Goal: Task Accomplishment & Management: Use online tool/utility

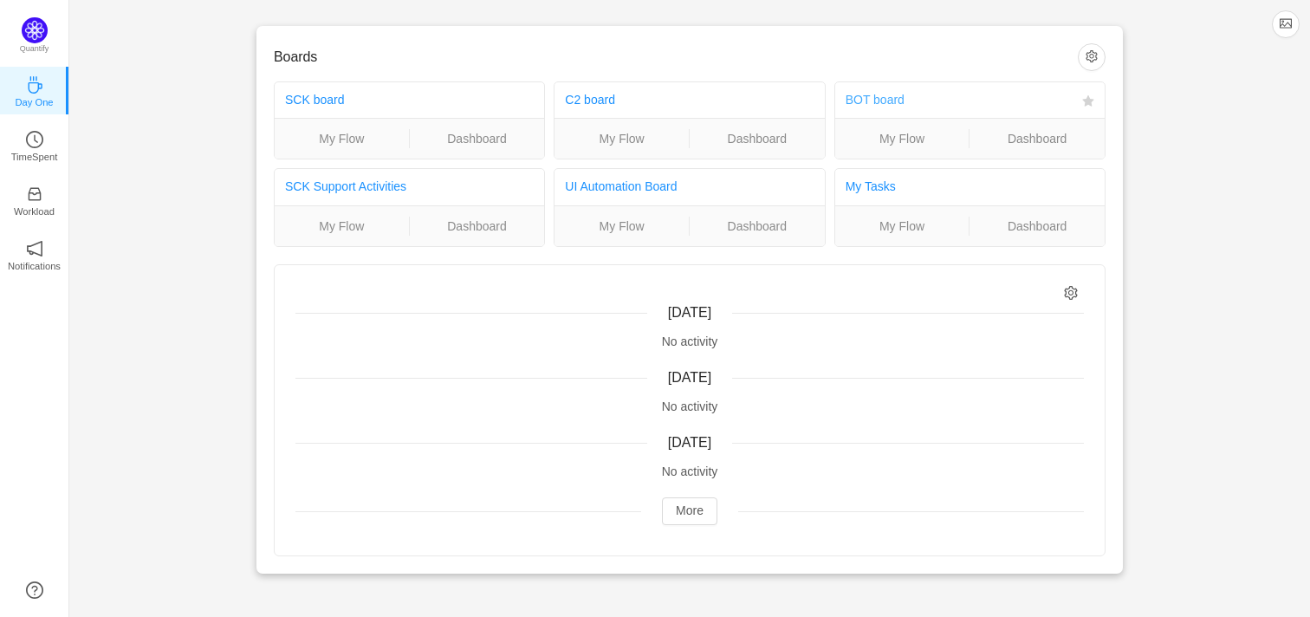
click at [884, 100] on link "BOT board" at bounding box center [874, 100] width 59 height 14
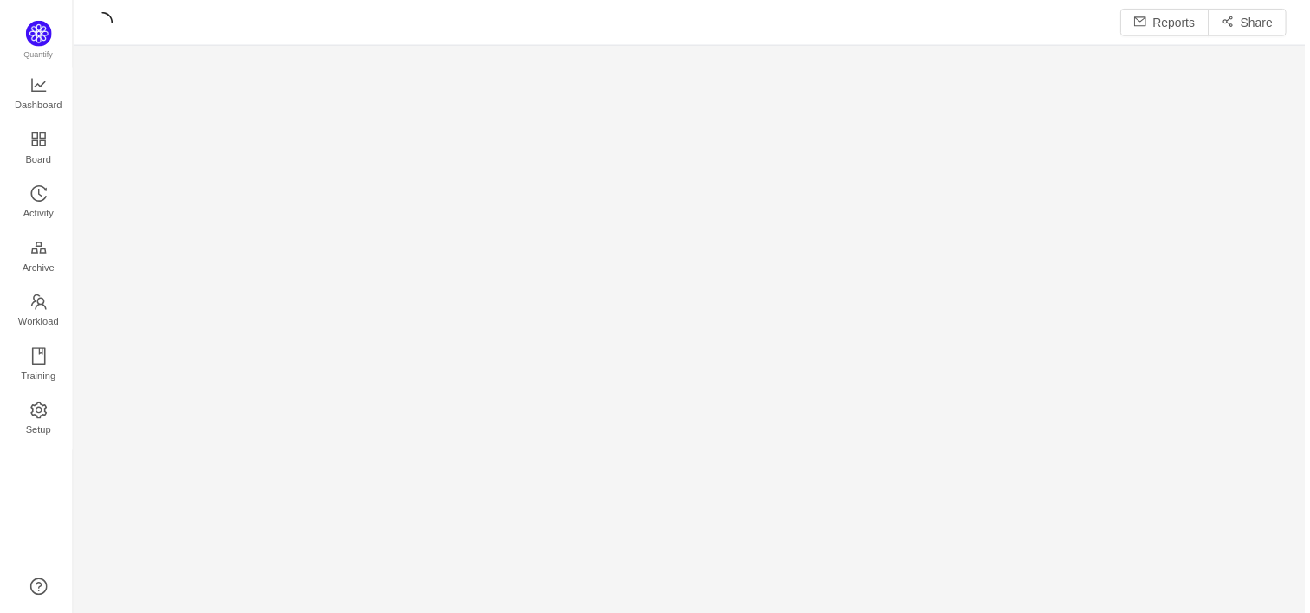
scroll to position [618, 1240]
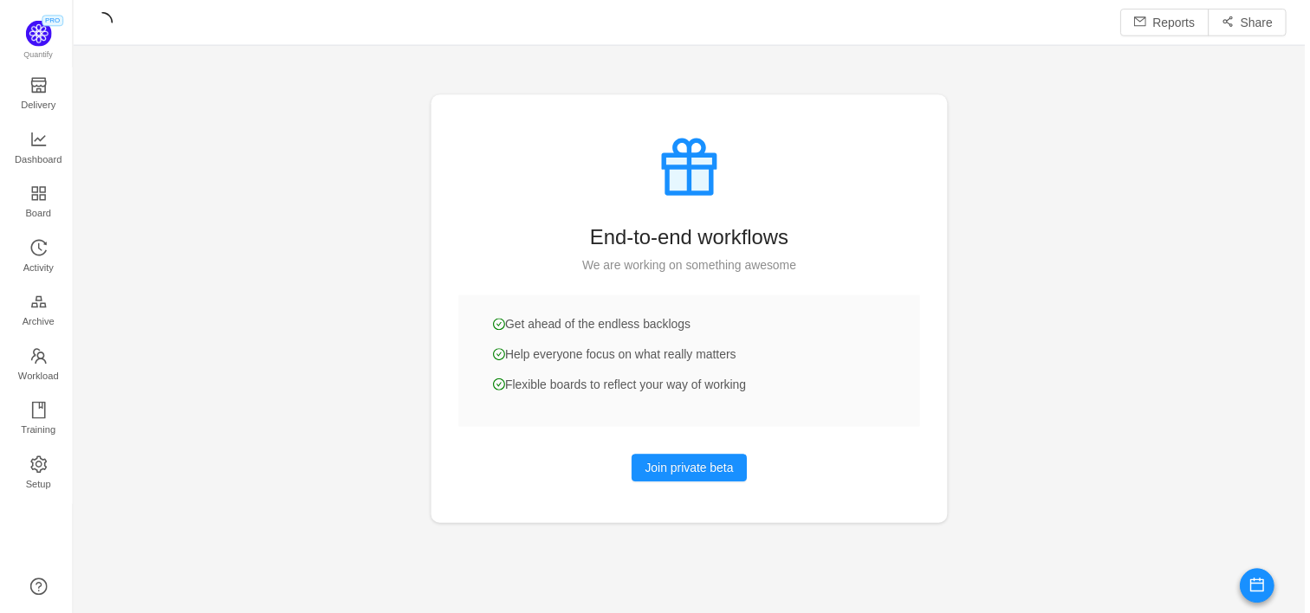
scroll to position [613, 1240]
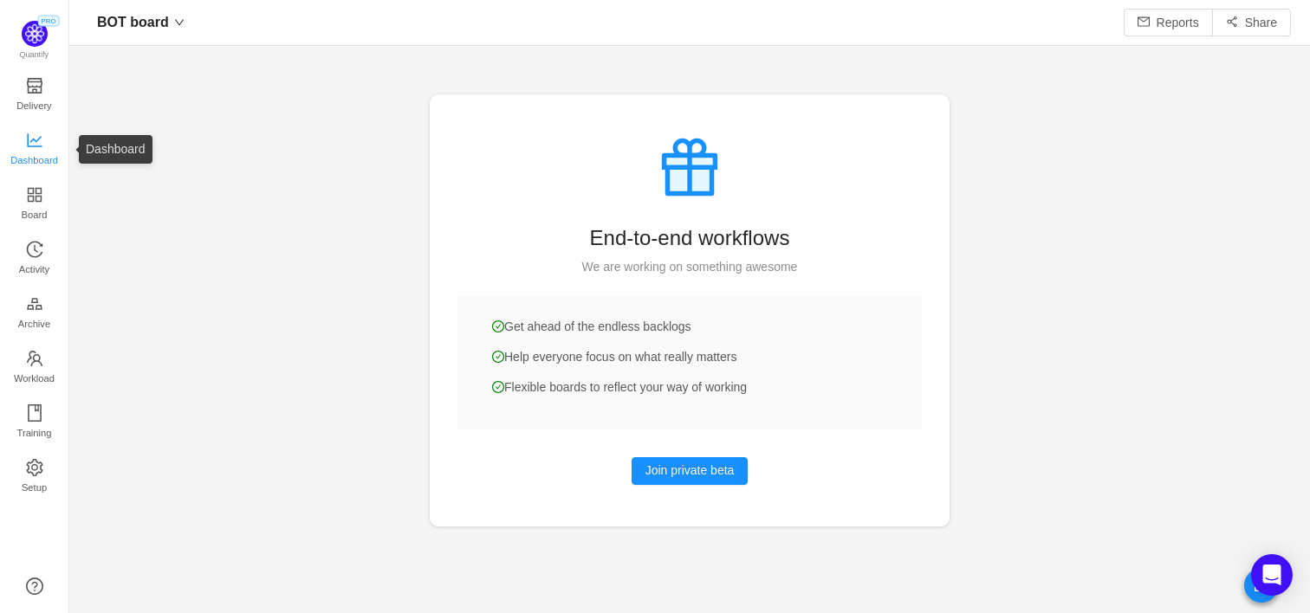
click at [30, 171] on span "Dashboard" at bounding box center [34, 160] width 48 height 35
click at [33, 155] on span "Dashboard" at bounding box center [34, 160] width 48 height 35
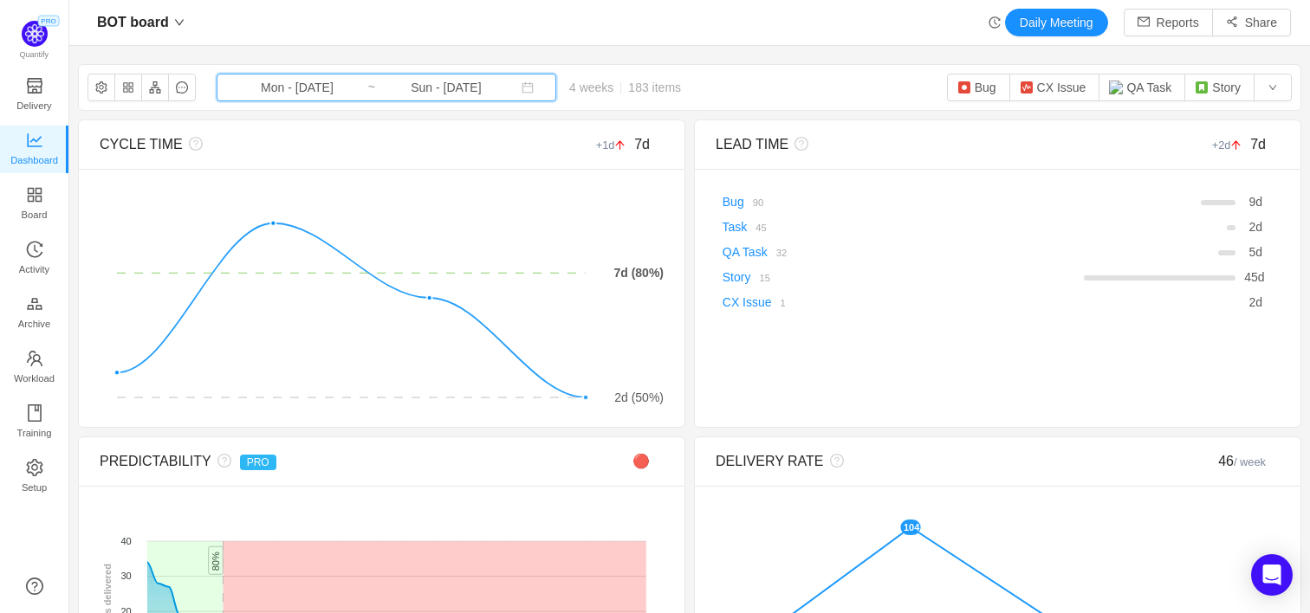
click at [521, 87] on icon "icon: calendar" at bounding box center [527, 87] width 12 height 12
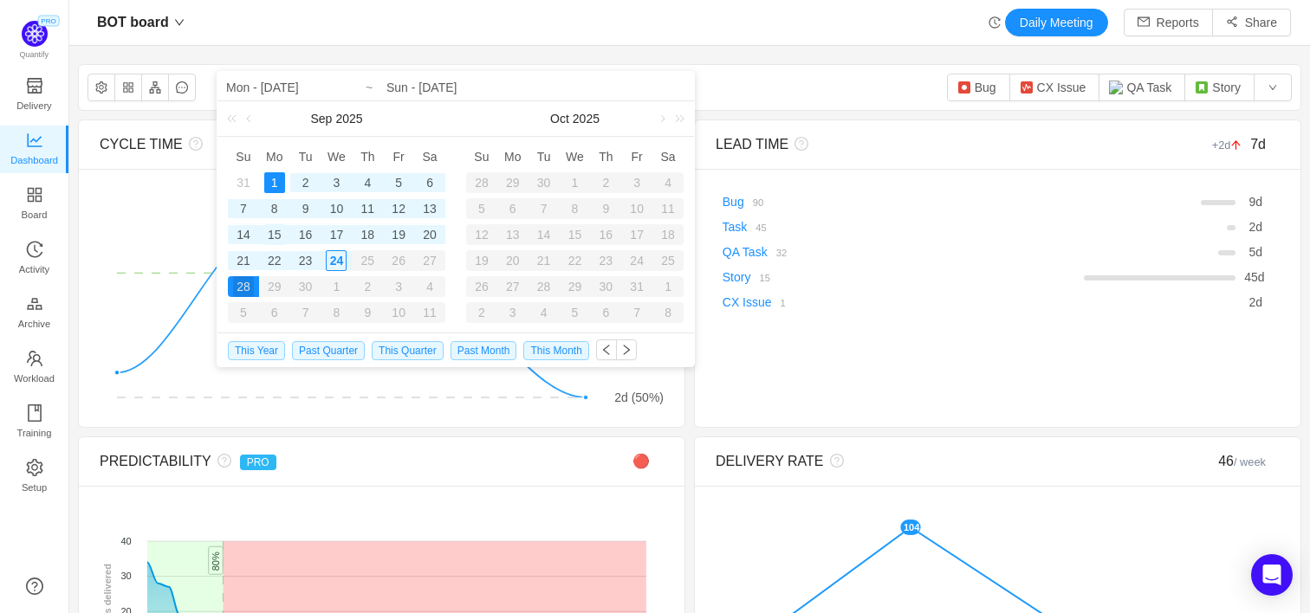
click at [275, 234] on div "15" at bounding box center [274, 234] width 21 height 21
click at [291, 91] on input "Mon - [DATE]" at bounding box center [336, 87] width 221 height 21
click at [273, 183] on div "1" at bounding box center [274, 182] width 21 height 21
type input "Mon - [DATE]"
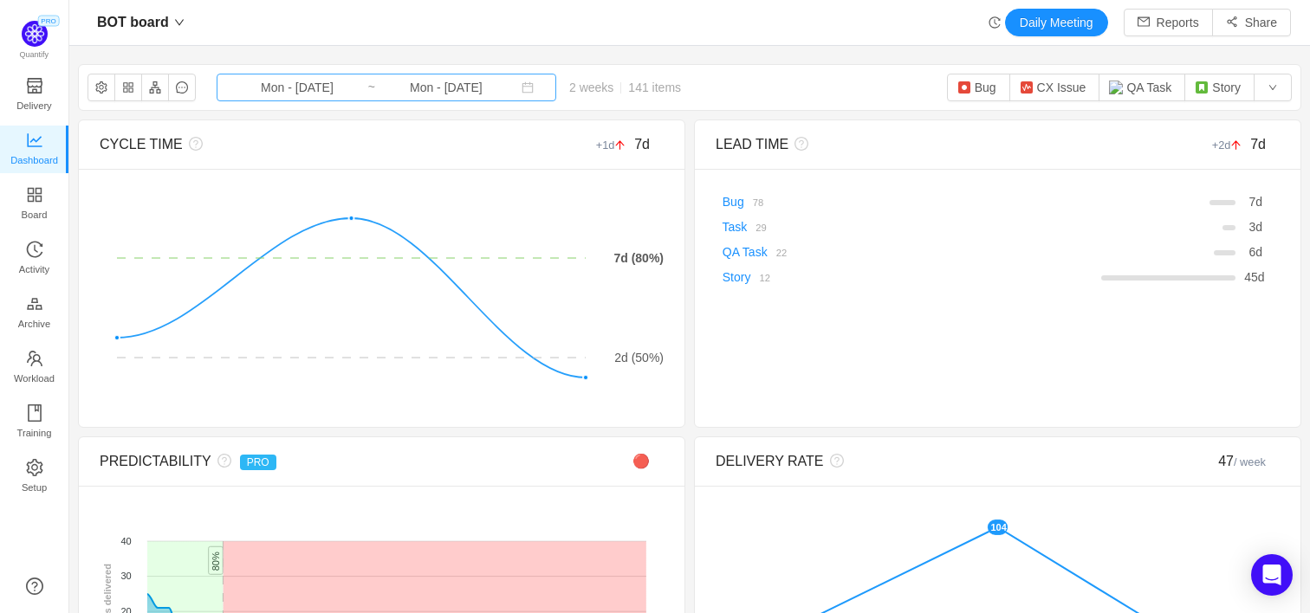
click at [269, 85] on input "Mon - [DATE]" at bounding box center [297, 87] width 140 height 19
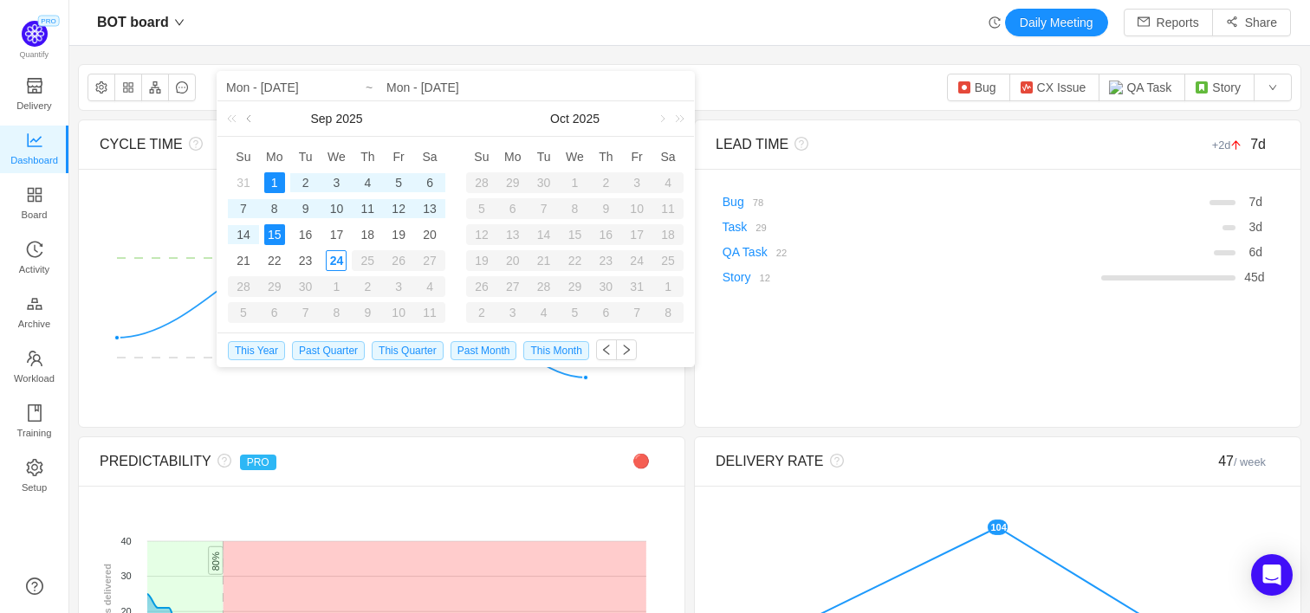
click at [248, 119] on link at bounding box center [251, 118] width 16 height 35
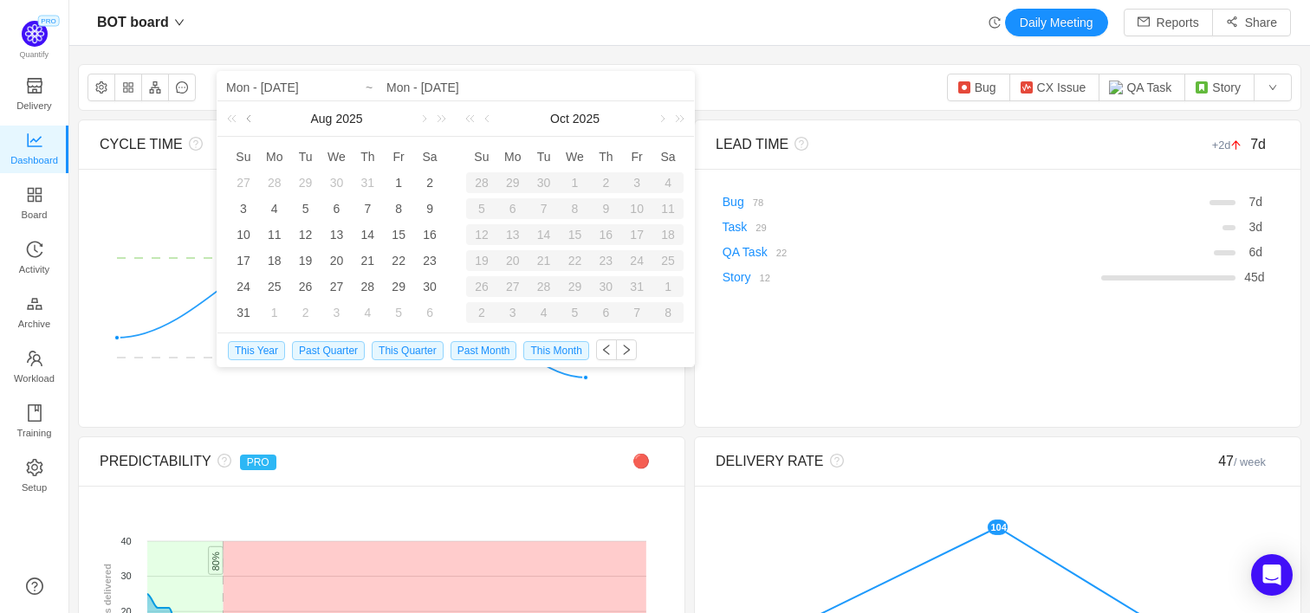
click at [248, 119] on link at bounding box center [251, 118] width 16 height 35
click at [303, 179] on div "1" at bounding box center [305, 182] width 21 height 21
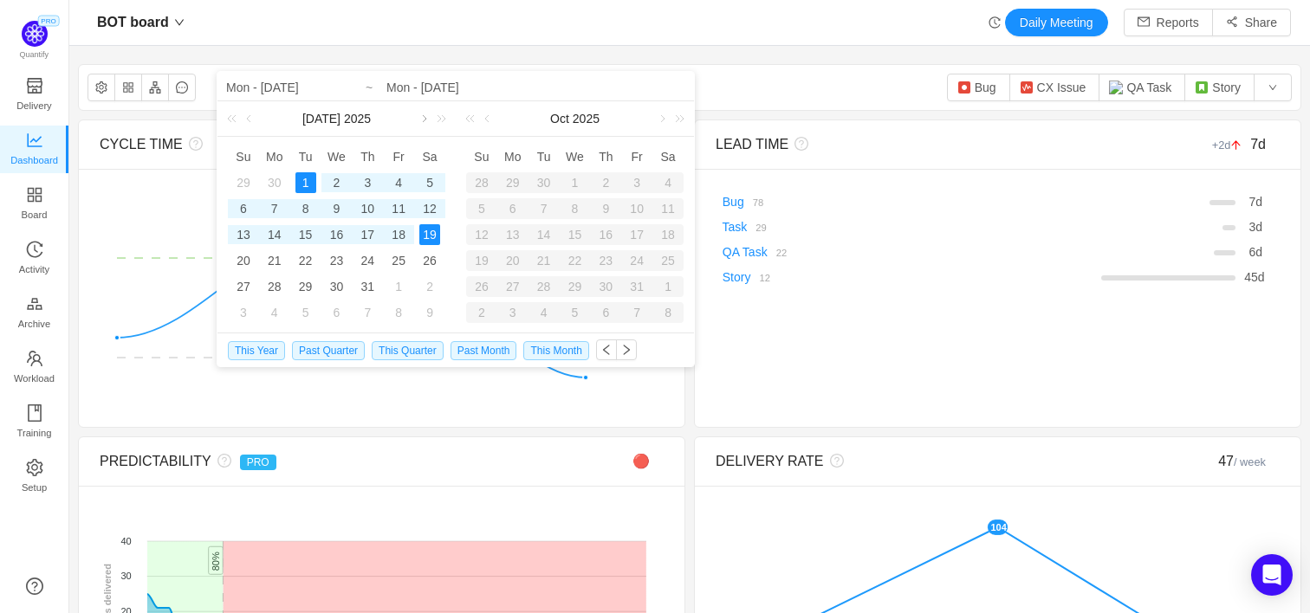
click at [426, 118] on link at bounding box center [423, 118] width 16 height 35
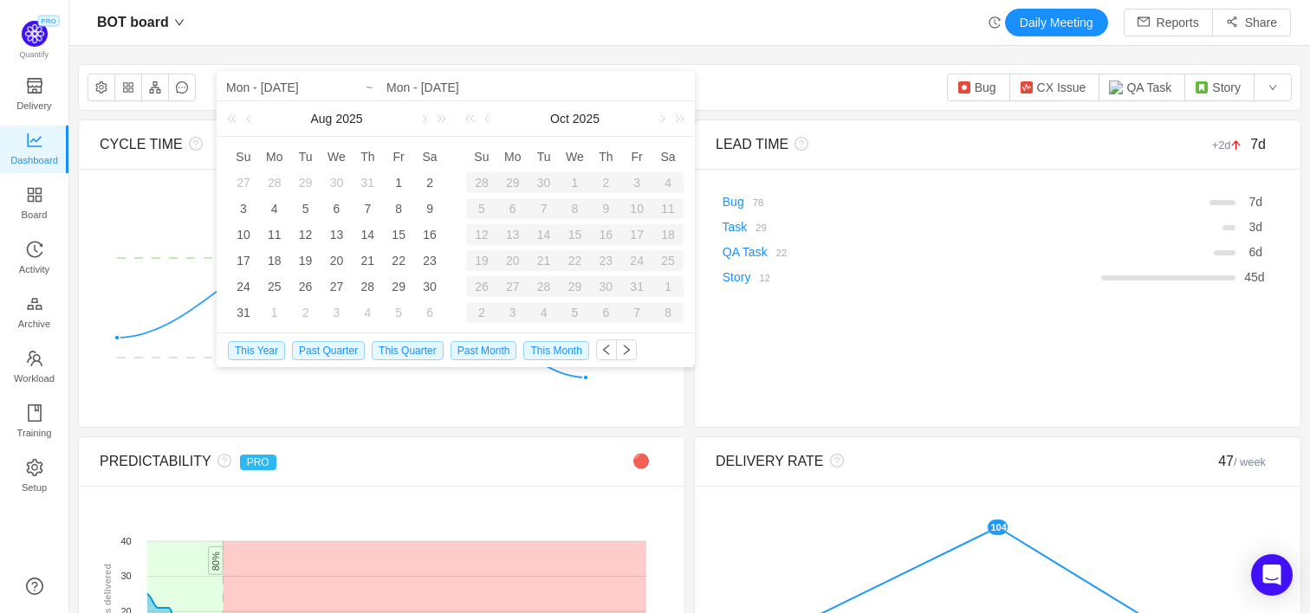
click at [450, 87] on input "Mon - [DATE]" at bounding box center [535, 87] width 299 height 21
click at [251, 118] on link at bounding box center [251, 118] width 16 height 35
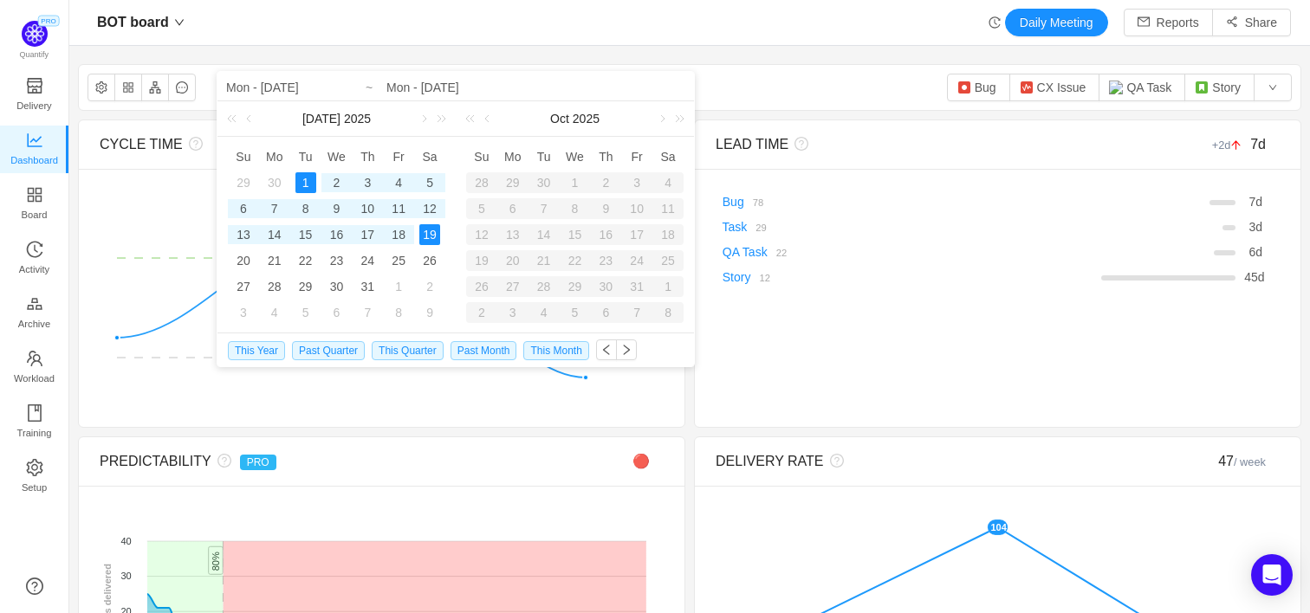
click at [281, 91] on input "Mon - [DATE]" at bounding box center [336, 87] width 221 height 21
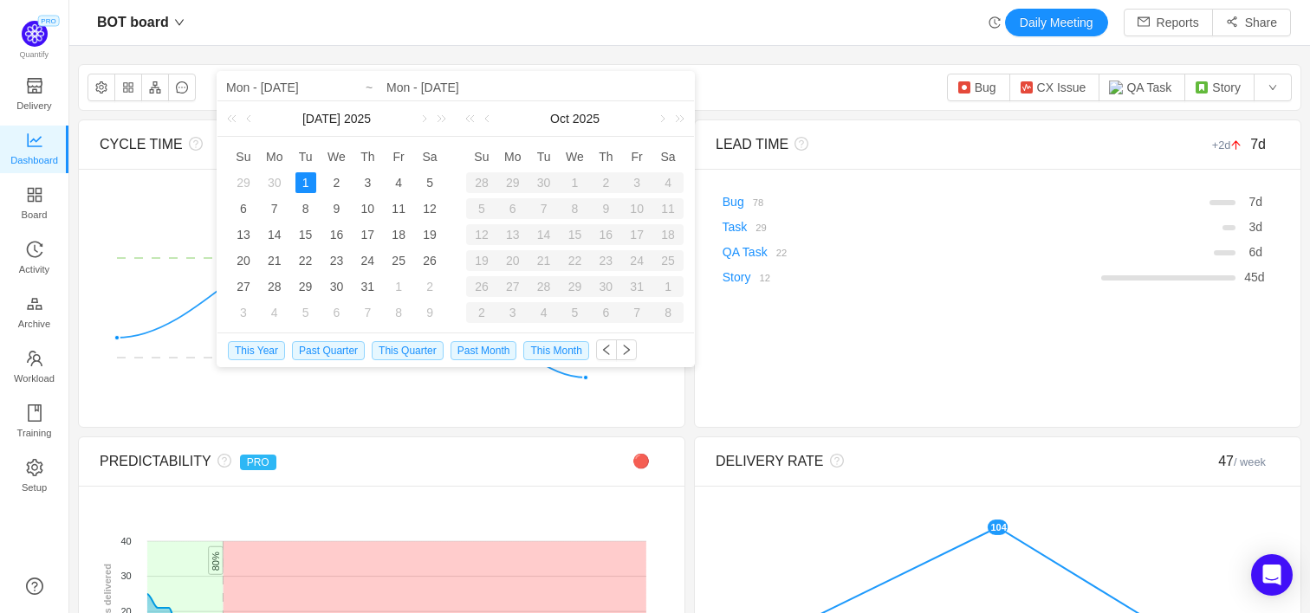
click at [304, 183] on div "1" at bounding box center [305, 182] width 21 height 21
type input "Tue - [DATE]"
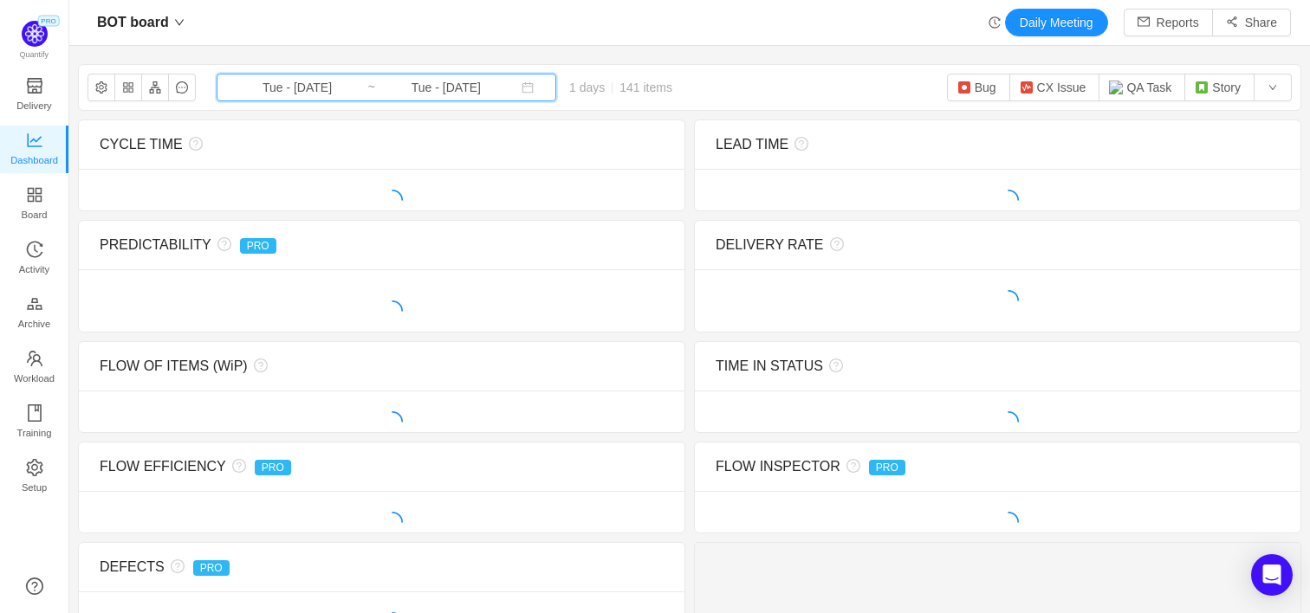
click at [521, 89] on icon "icon: calendar" at bounding box center [527, 87] width 12 height 12
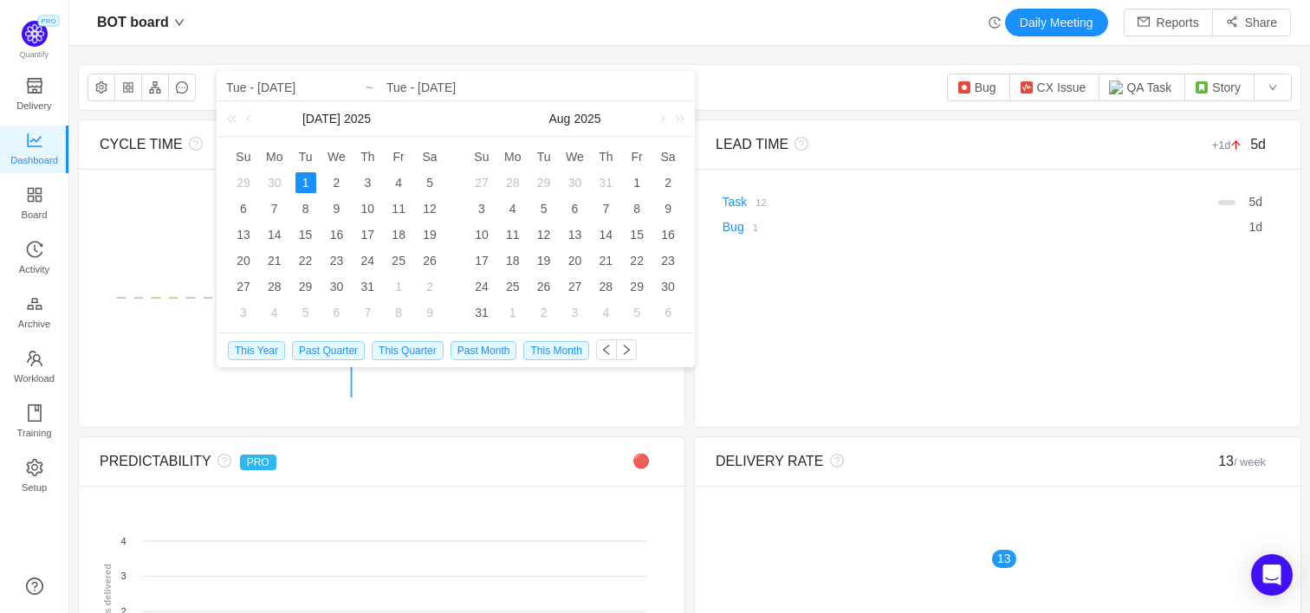
click at [452, 88] on input "Tue - [DATE]" at bounding box center [535, 87] width 299 height 21
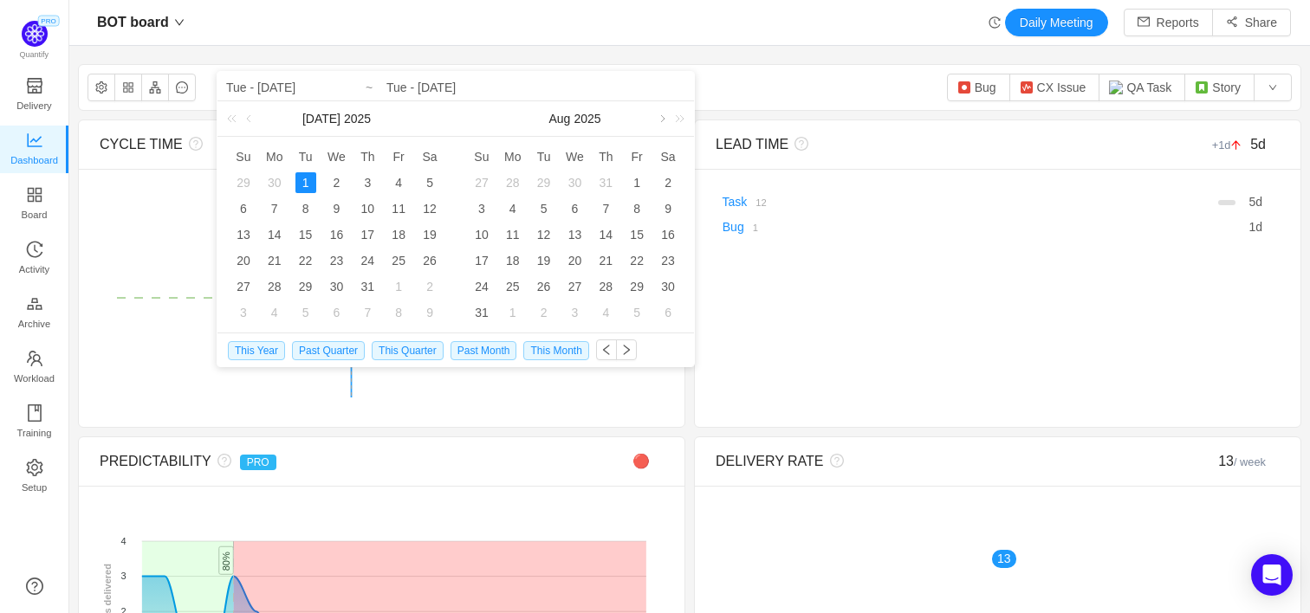
click at [661, 118] on link at bounding box center [661, 118] width 16 height 35
click at [516, 231] on div "15" at bounding box center [512, 234] width 21 height 21
type input "Mon - [DATE]"
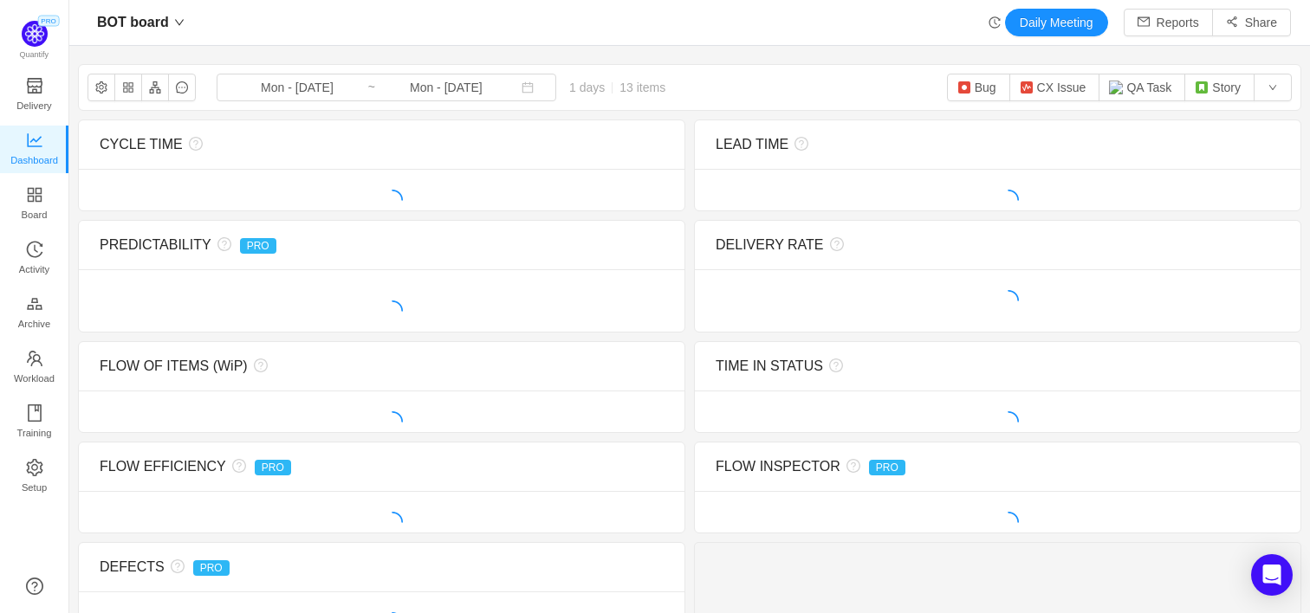
click at [516, 231] on div "PREDICTABILITY PRO 🔴" at bounding box center [382, 245] width 564 height 49
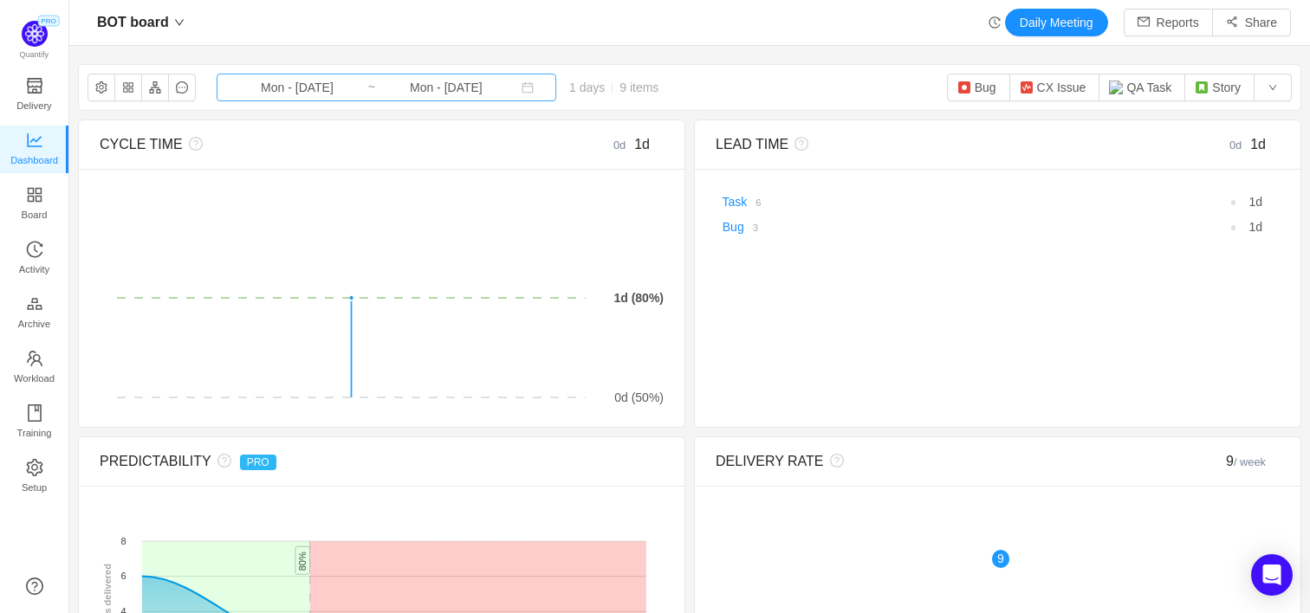
click at [282, 89] on input "Mon - [DATE]" at bounding box center [297, 87] width 140 height 19
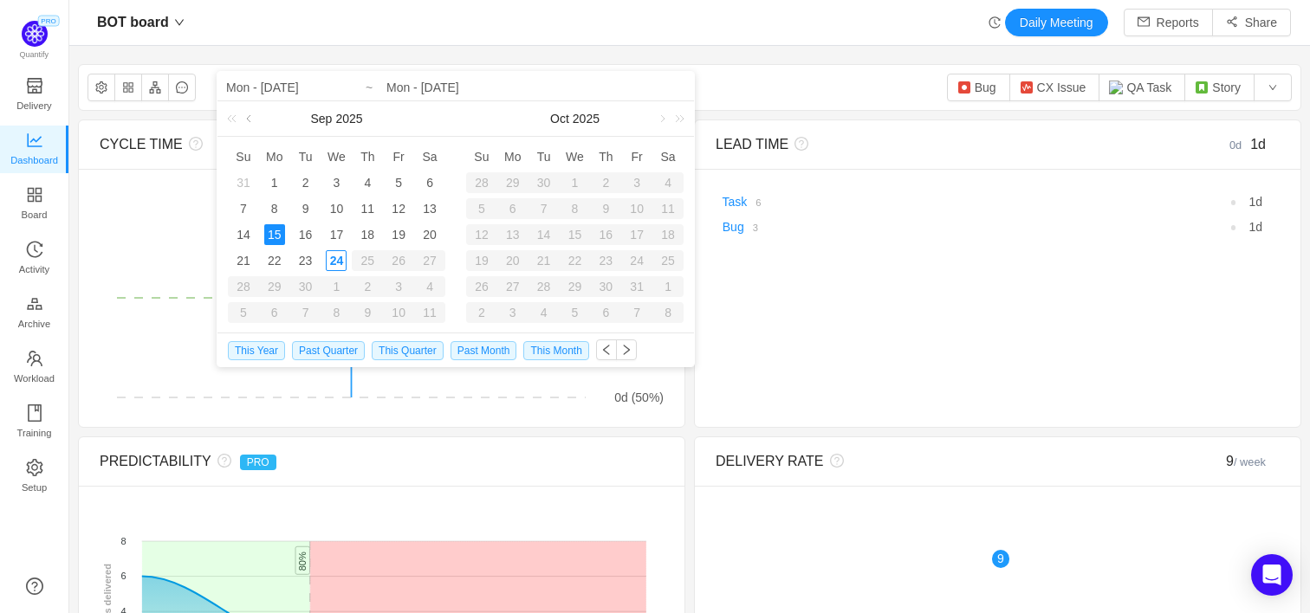
click at [250, 118] on link at bounding box center [251, 118] width 16 height 35
click at [304, 179] on div "1" at bounding box center [305, 182] width 21 height 21
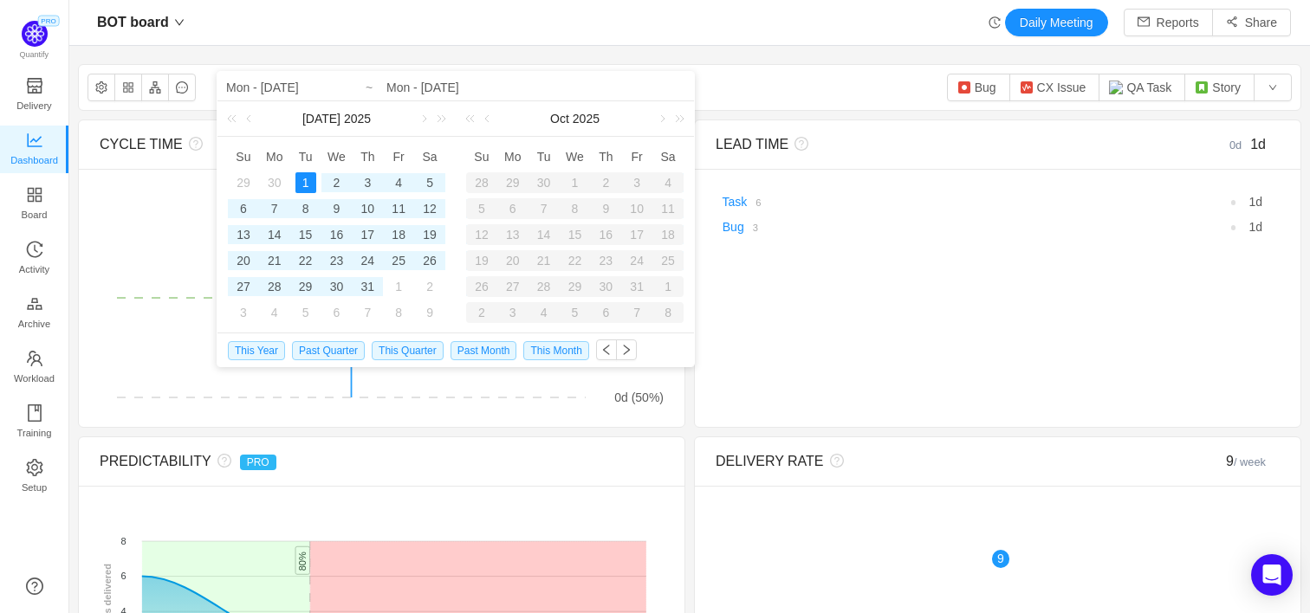
click at [304, 179] on div "1" at bounding box center [305, 182] width 21 height 21
type input "Tue - [DATE]"
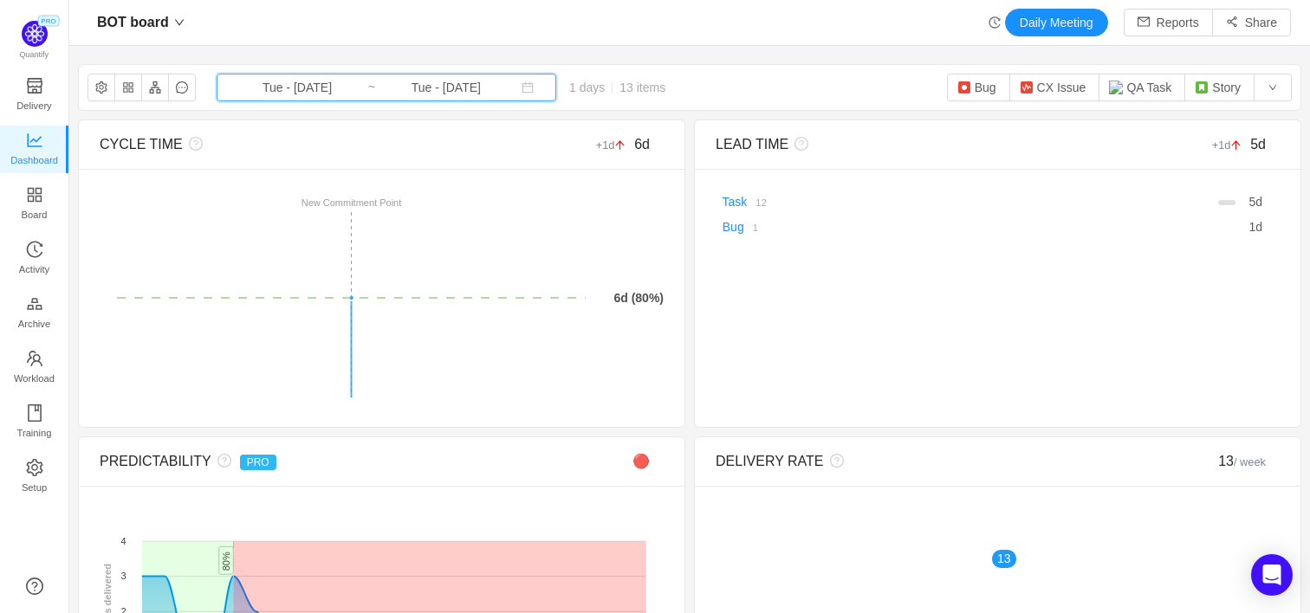
click at [501, 90] on span "Tue - [DATE] ~ Tue - [DATE]" at bounding box center [387, 88] width 340 height 28
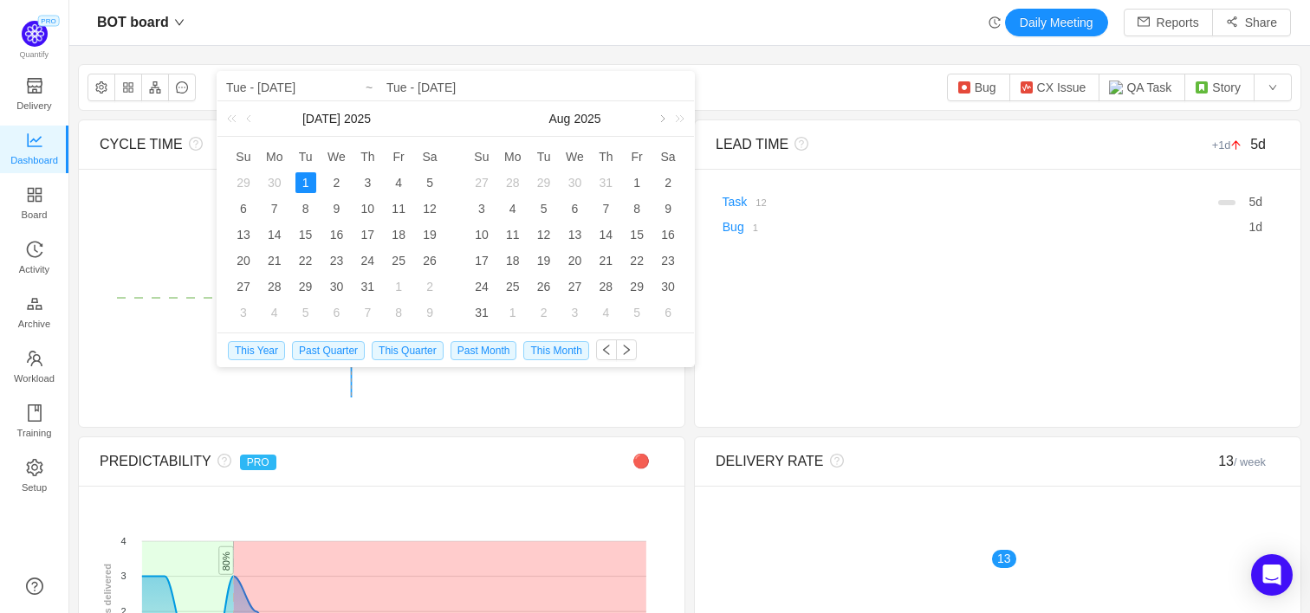
click at [662, 115] on link at bounding box center [661, 118] width 16 height 35
click at [512, 232] on div "15" at bounding box center [512, 234] width 21 height 21
click at [513, 235] on div "15" at bounding box center [512, 234] width 21 height 21
type input "Mon - [DATE]"
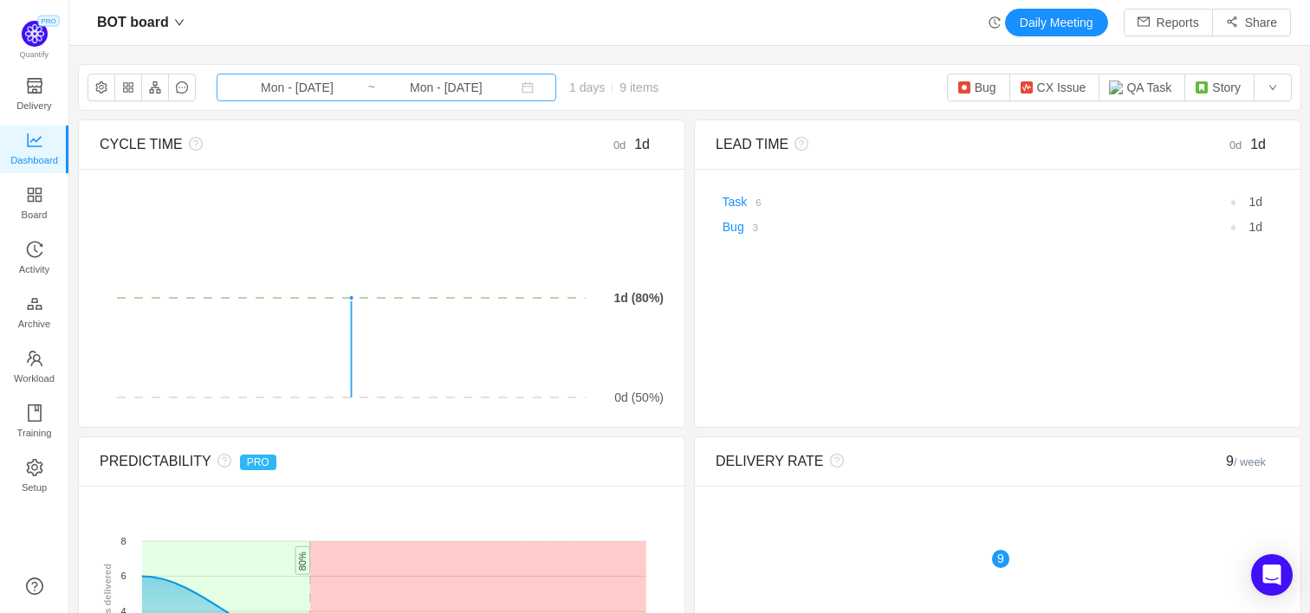
click at [435, 91] on input "Mon - [DATE]" at bounding box center [446, 87] width 140 height 19
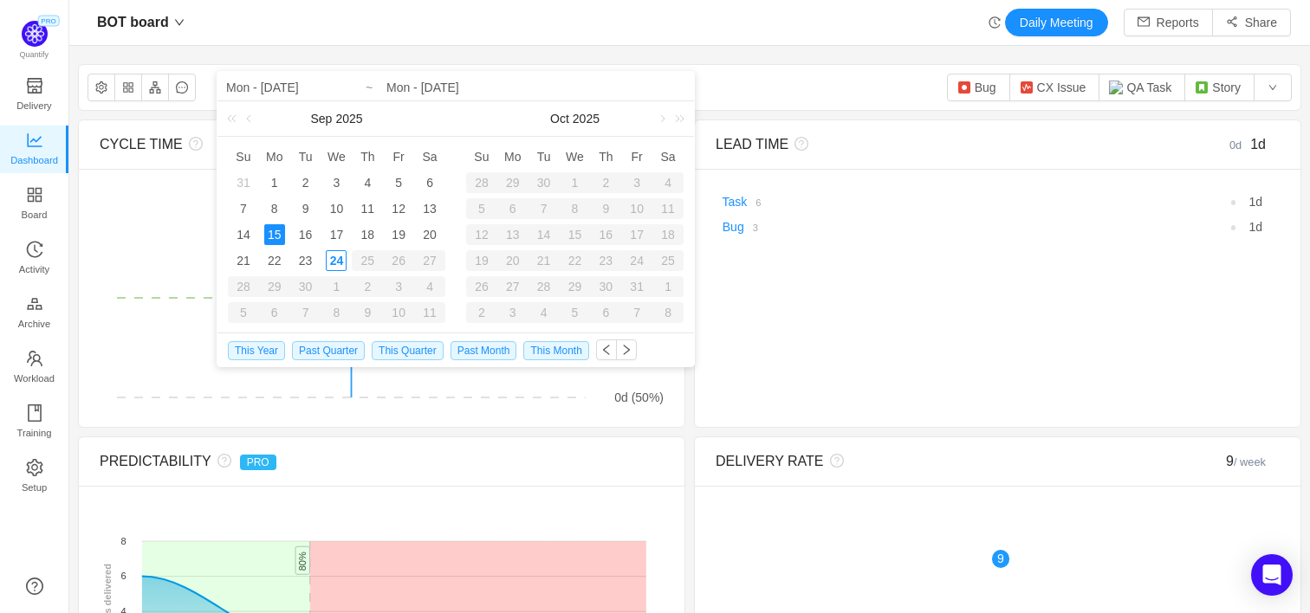
click at [435, 91] on input "Mon - [DATE]" at bounding box center [535, 87] width 299 height 21
drag, startPoint x: 383, startPoint y: 89, endPoint x: 548, endPoint y: 90, distance: 165.4
click at [548, 90] on div "Mon - [DATE] [DATE] Su Mo Tu We Th Fr Sa 31 1 2 3 4 5 6 7 8 9 10 11 12 13 14 15…" at bounding box center [455, 202] width 476 height 261
drag, startPoint x: 508, startPoint y: 87, endPoint x: 390, endPoint y: 92, distance: 118.8
click at [390, 92] on input "Mon - [DATE]" at bounding box center [535, 87] width 299 height 21
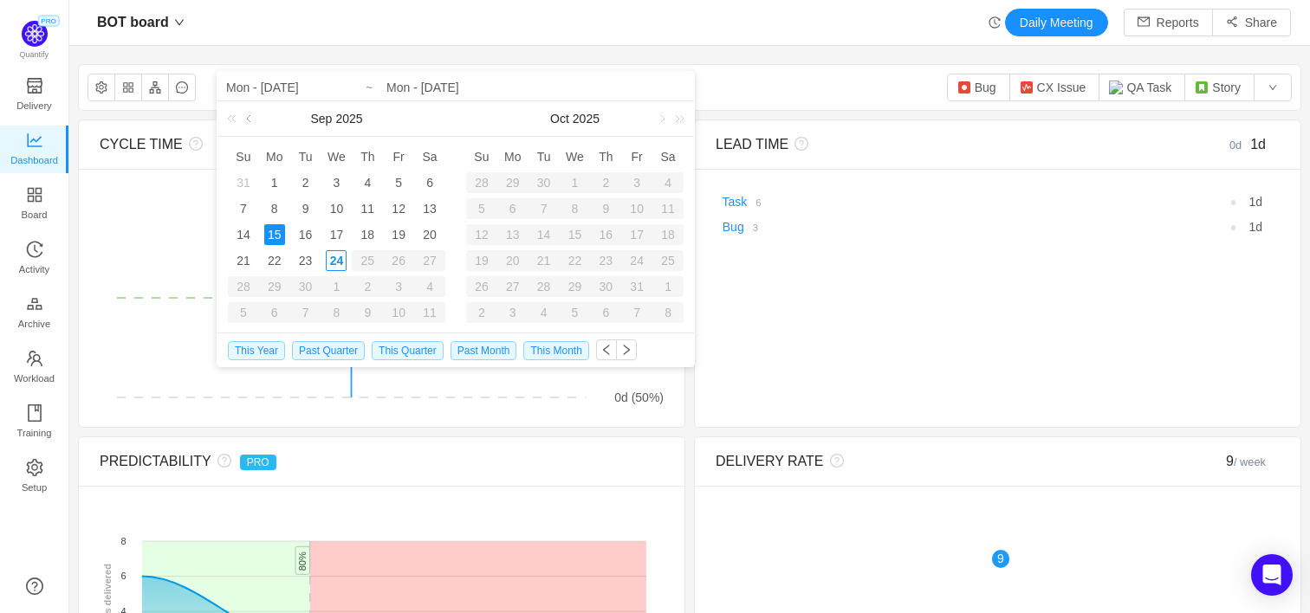
click at [249, 120] on link at bounding box center [251, 118] width 16 height 35
click at [308, 180] on div "1" at bounding box center [305, 182] width 21 height 21
click at [423, 121] on link at bounding box center [423, 118] width 16 height 35
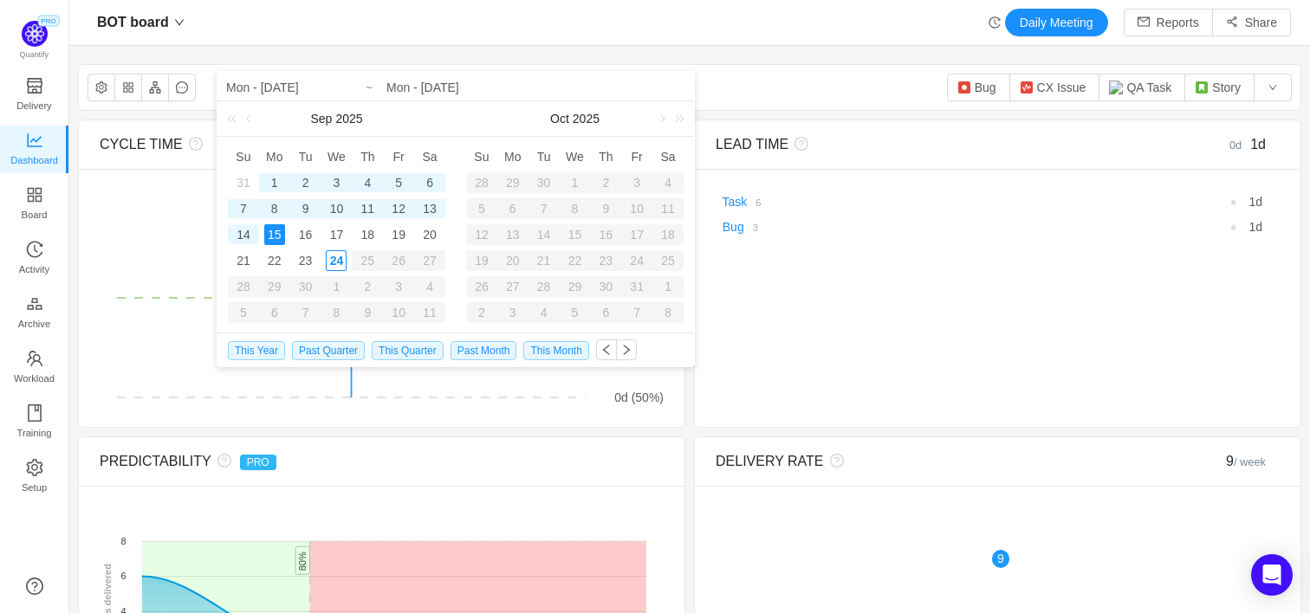
click at [280, 236] on div "15" at bounding box center [274, 234] width 21 height 21
type input "Tue - [DATE]"
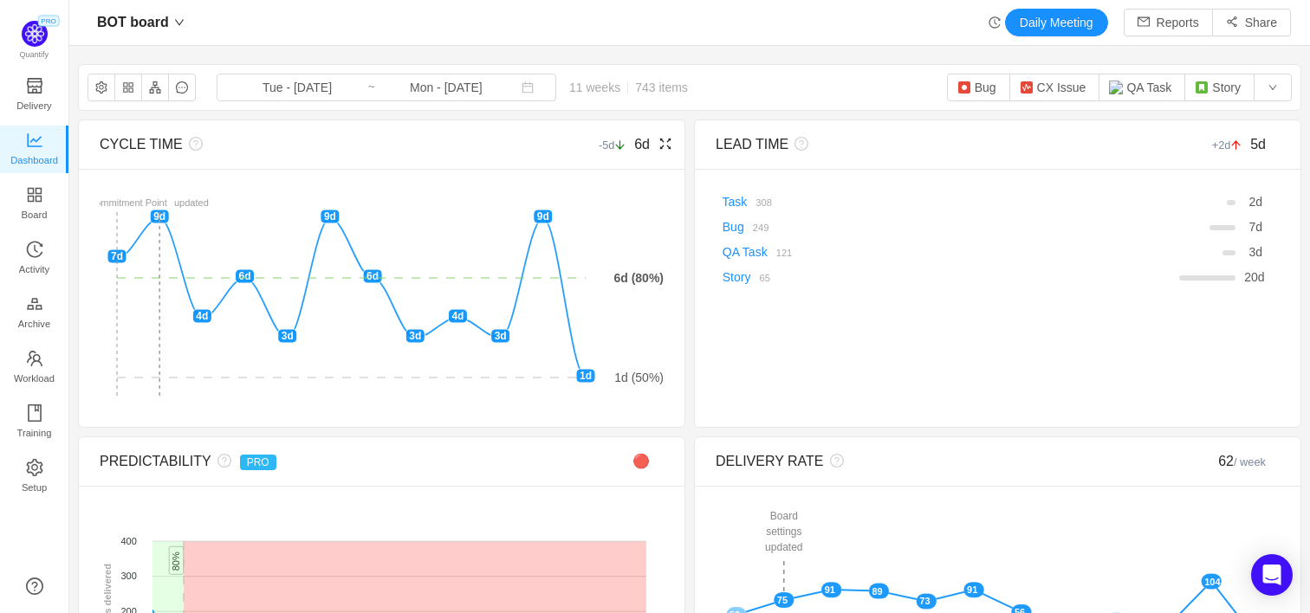
click at [669, 147] on icon "icon: fullscreen" at bounding box center [665, 144] width 14 height 14
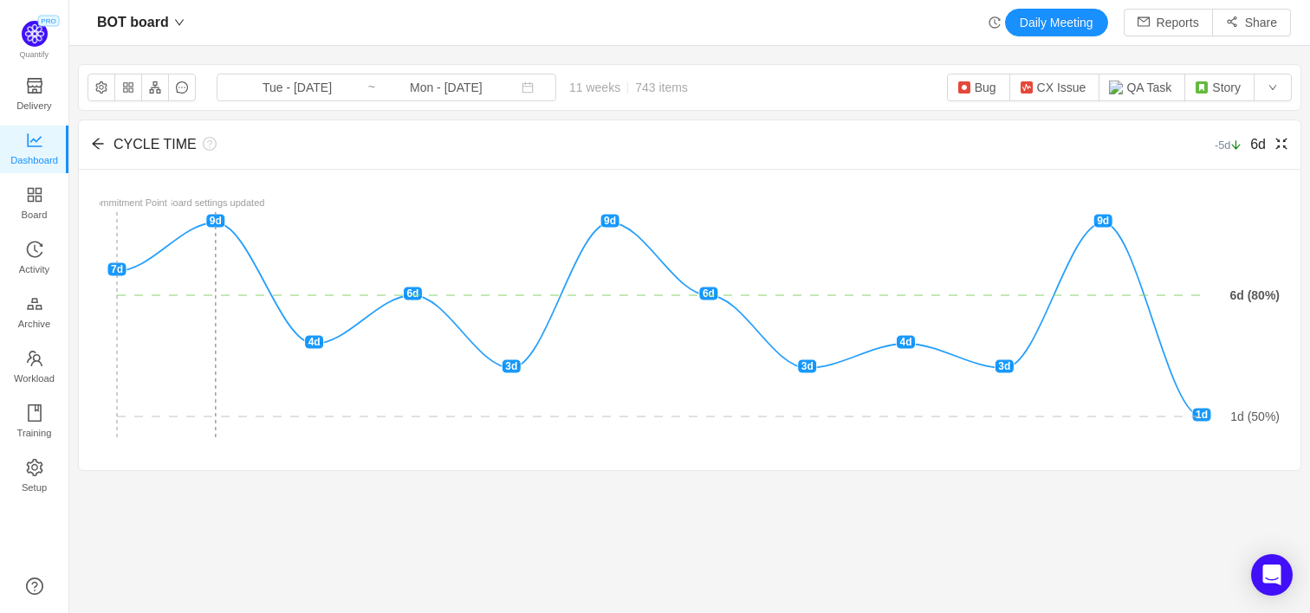
click at [1290, 146] on div "CYCLE TIME -5d 6d" at bounding box center [689, 144] width 1221 height 49
click at [1284, 146] on icon "icon: fullscreen-exit" at bounding box center [1280, 144] width 11 height 11
